Goal: Task Accomplishment & Management: Manage account settings

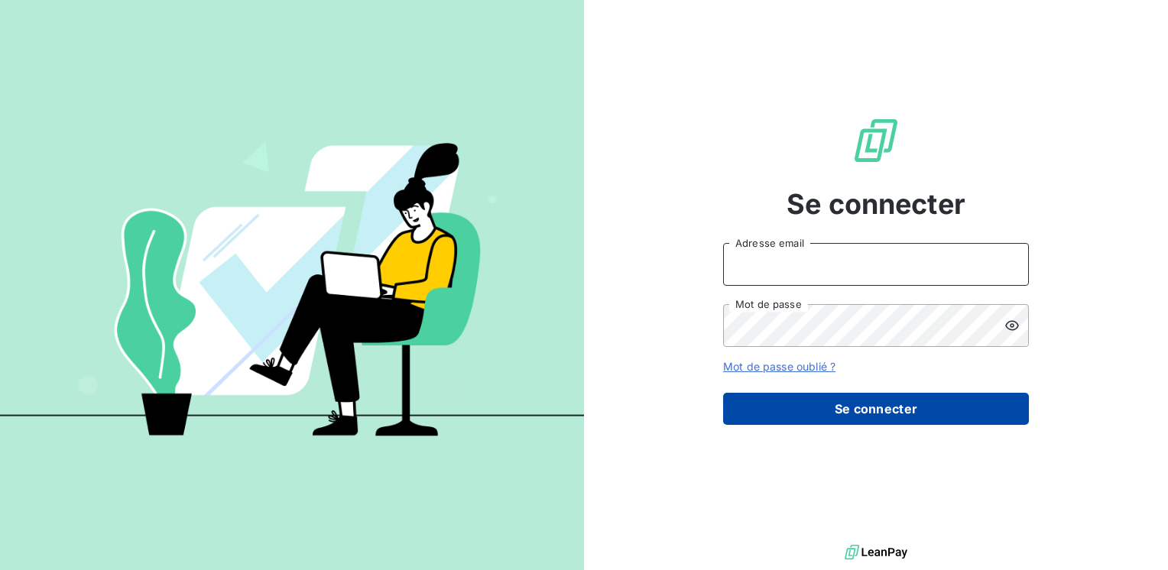
type input "[EMAIL_ADDRESS][DOMAIN_NAME]"
click at [789, 405] on button "Se connecter" at bounding box center [876, 409] width 306 height 32
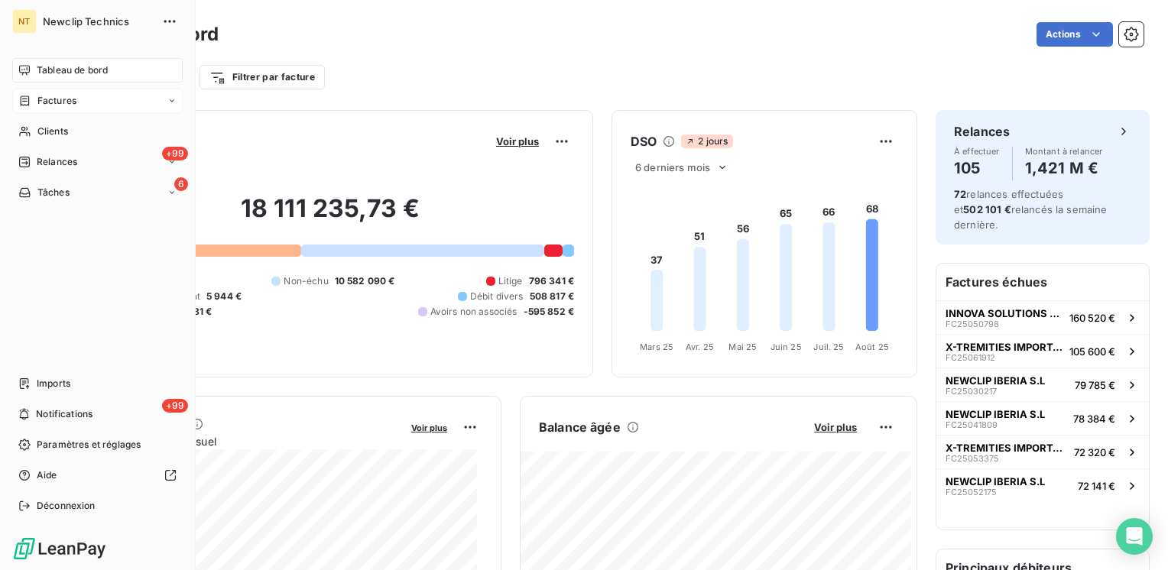
click at [35, 100] on div "Factures" at bounding box center [47, 101] width 58 height 14
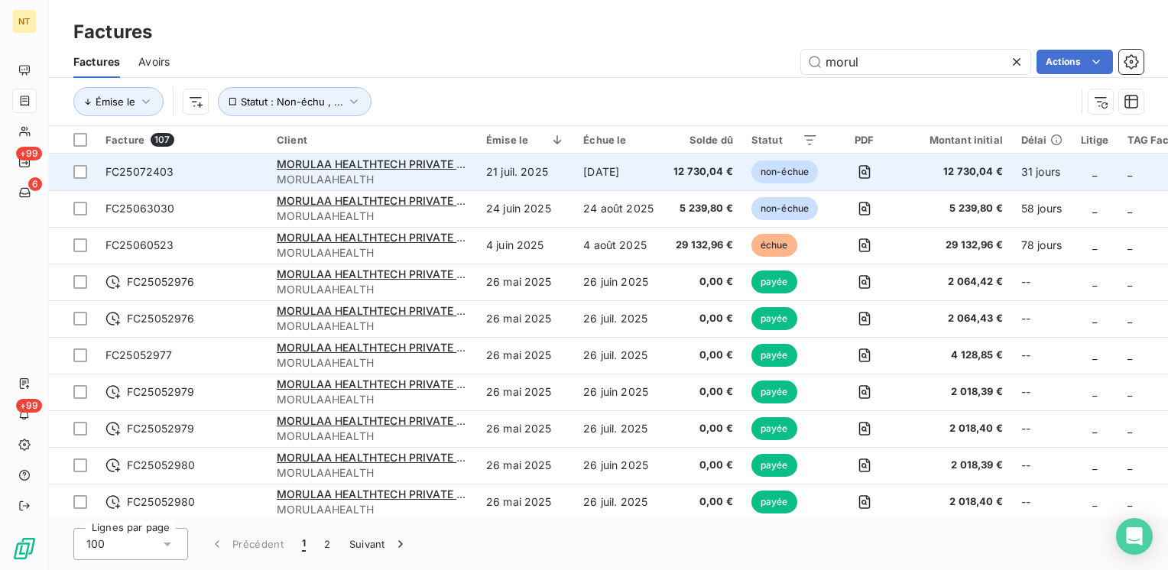
click at [333, 174] on span "MORULAAHEALTH" at bounding box center [372, 179] width 191 height 15
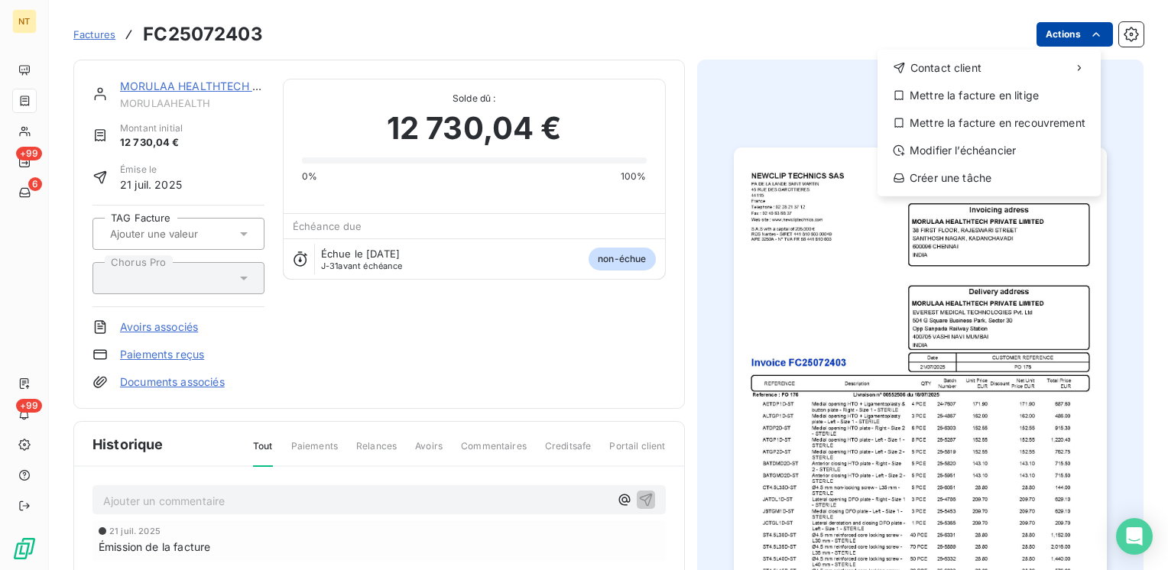
click at [1083, 44] on html "NT +99 6 +99 Factures FC25072403 Actions Contact client Mettre la facture en li…" at bounding box center [584, 285] width 1168 height 570
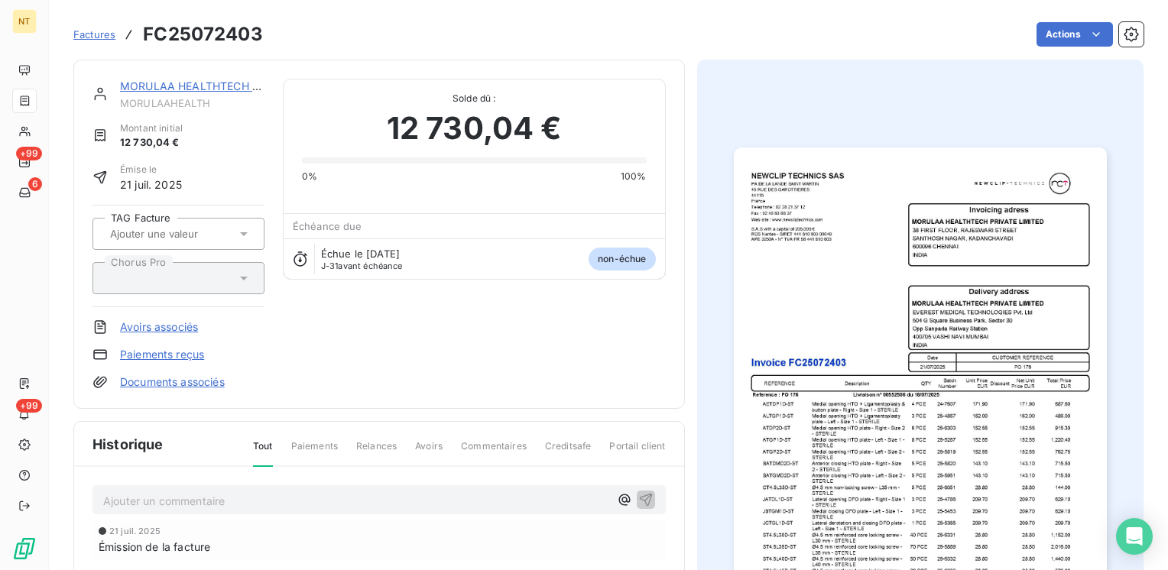
click at [1085, 37] on html "NT +99 6 +99 Factures FC25072403 Actions MORULAA HEALTHTECH PRIVATE LIMITED MOR…" at bounding box center [584, 285] width 1168 height 570
drag, startPoint x: 1022, startPoint y: 230, endPoint x: 1019, endPoint y: 238, distance: 8.0
drag, startPoint x: 1019, startPoint y: 238, endPoint x: 997, endPoint y: 206, distance: 39.0
click at [997, 206] on img "button" at bounding box center [920, 412] width 373 height 528
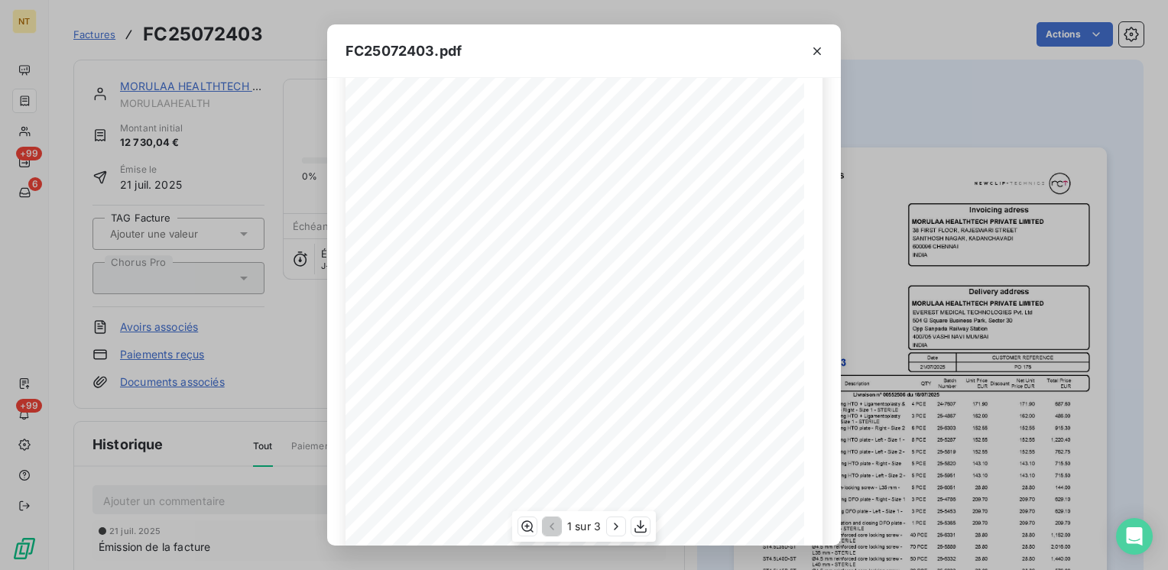
scroll to position [217, 0]
click at [908, 172] on div "FC25072403.pdf PA DE LA LANDE SAINT MARTIN 45 RUE DES GAROTTIERES 44115 France …" at bounding box center [584, 285] width 1168 height 570
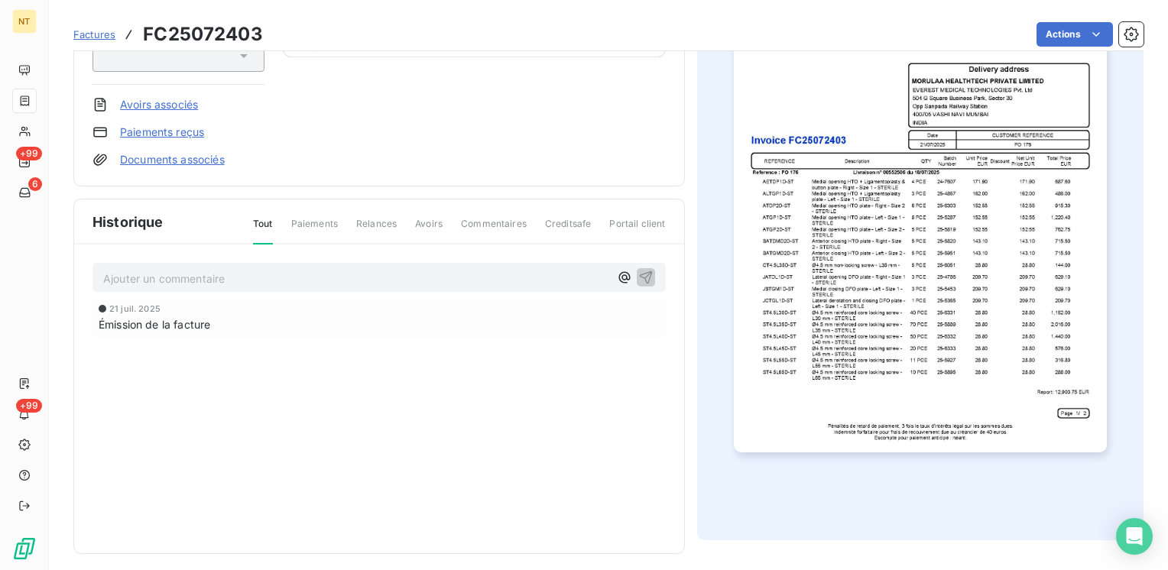
scroll to position [229, 0]
